Goal: Browse casually: Explore the website without a specific task or goal

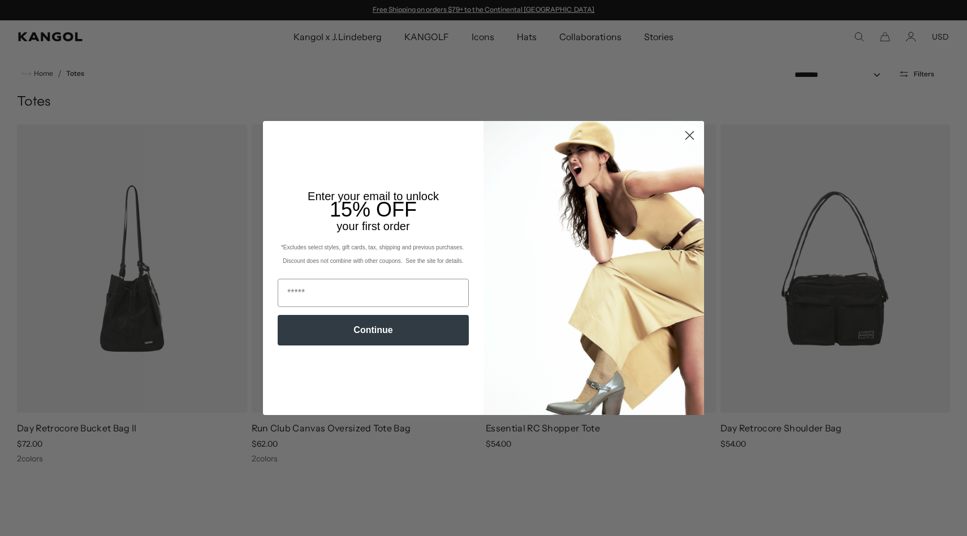
click at [690, 137] on circle "Close dialog" at bounding box center [689, 135] width 19 height 19
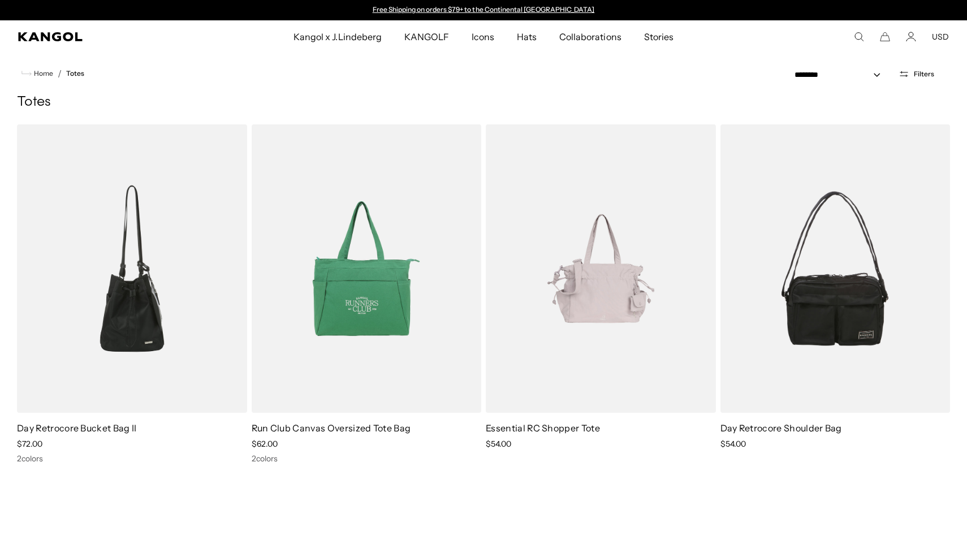
click at [938, 34] on button "USD" at bounding box center [939, 37] width 17 height 10
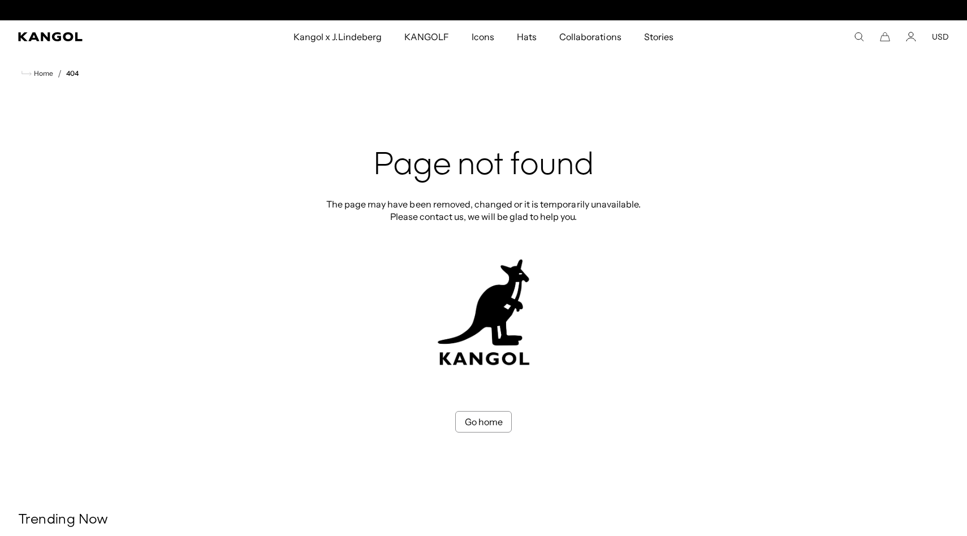
scroll to position [0, 233]
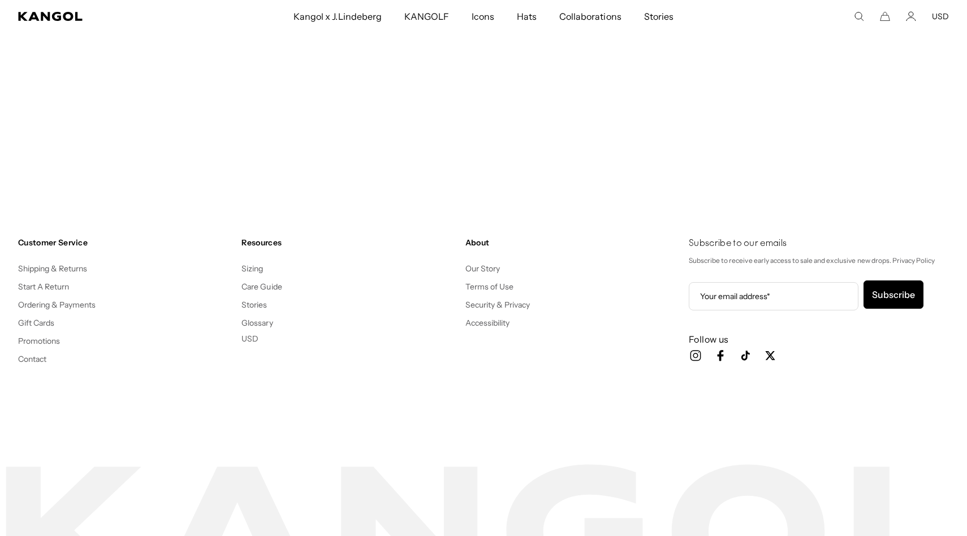
scroll to position [118, 0]
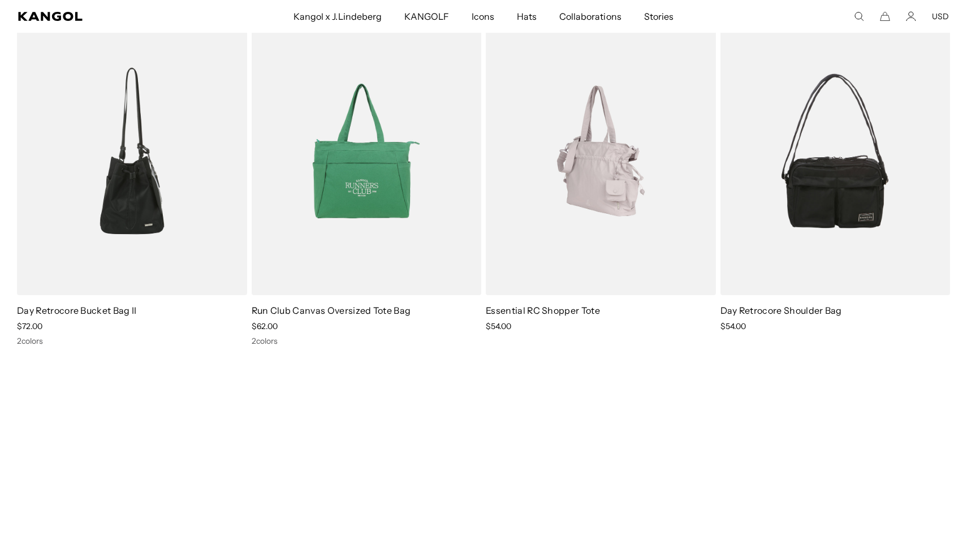
click at [586, 218] on img at bounding box center [601, 151] width 230 height 288
